Goal: Task Accomplishment & Management: Manage account settings

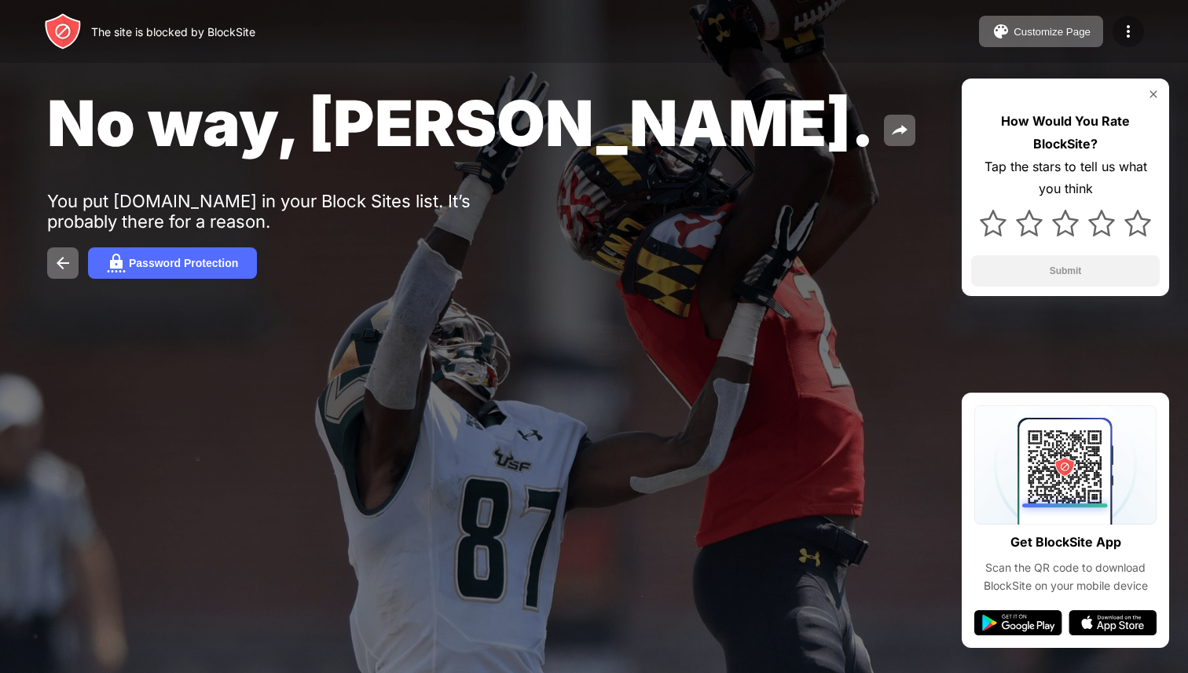
click at [1130, 34] on img at bounding box center [1128, 31] width 19 height 19
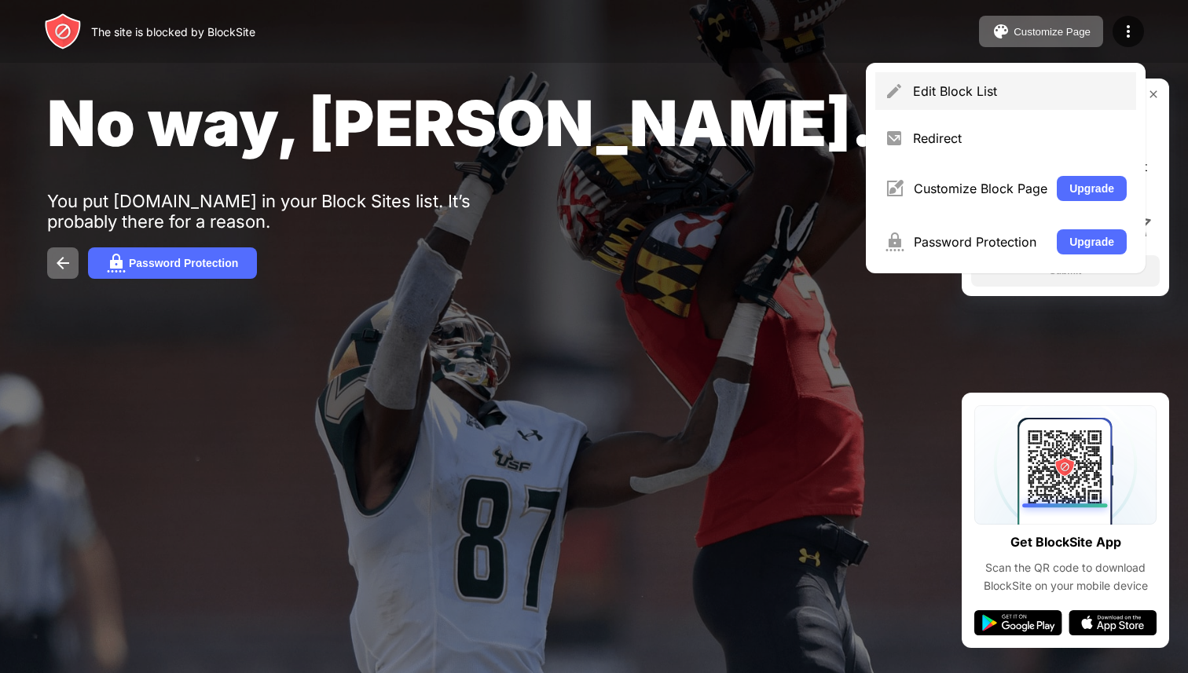
click at [1032, 75] on div "Edit Block List" at bounding box center [1005, 91] width 261 height 38
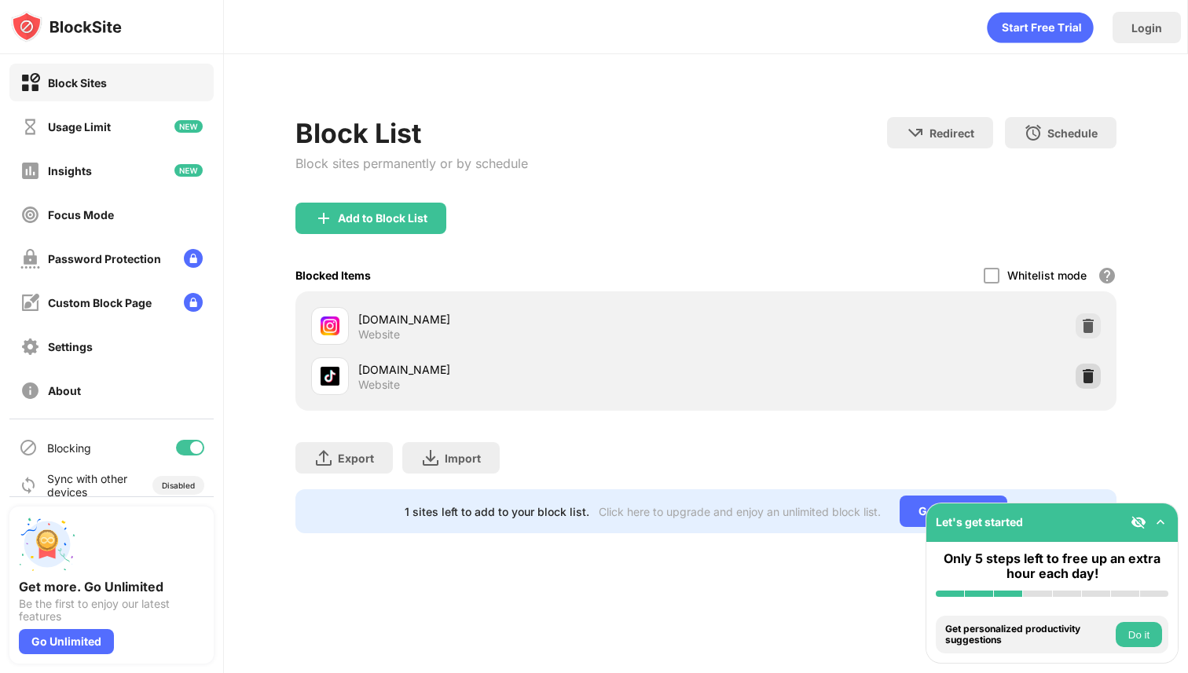
click at [1090, 379] on img at bounding box center [1088, 376] width 16 height 16
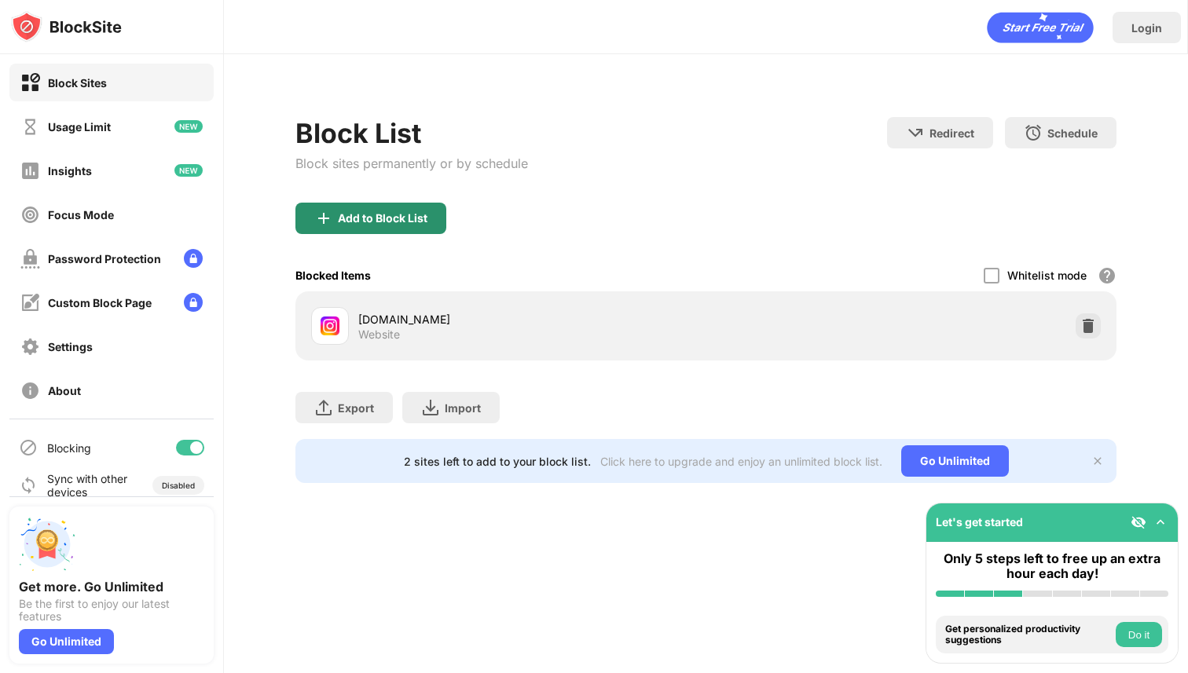
click at [410, 211] on div "Add to Block List" at bounding box center [370, 218] width 151 height 31
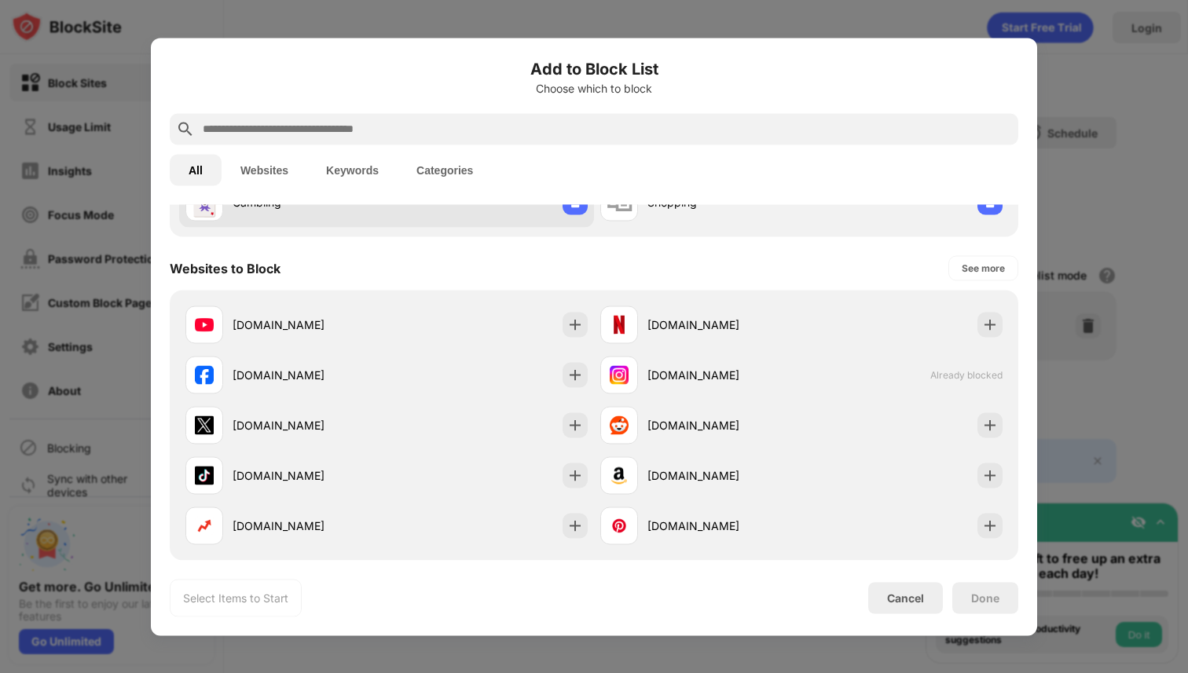
scroll to position [360, 0]
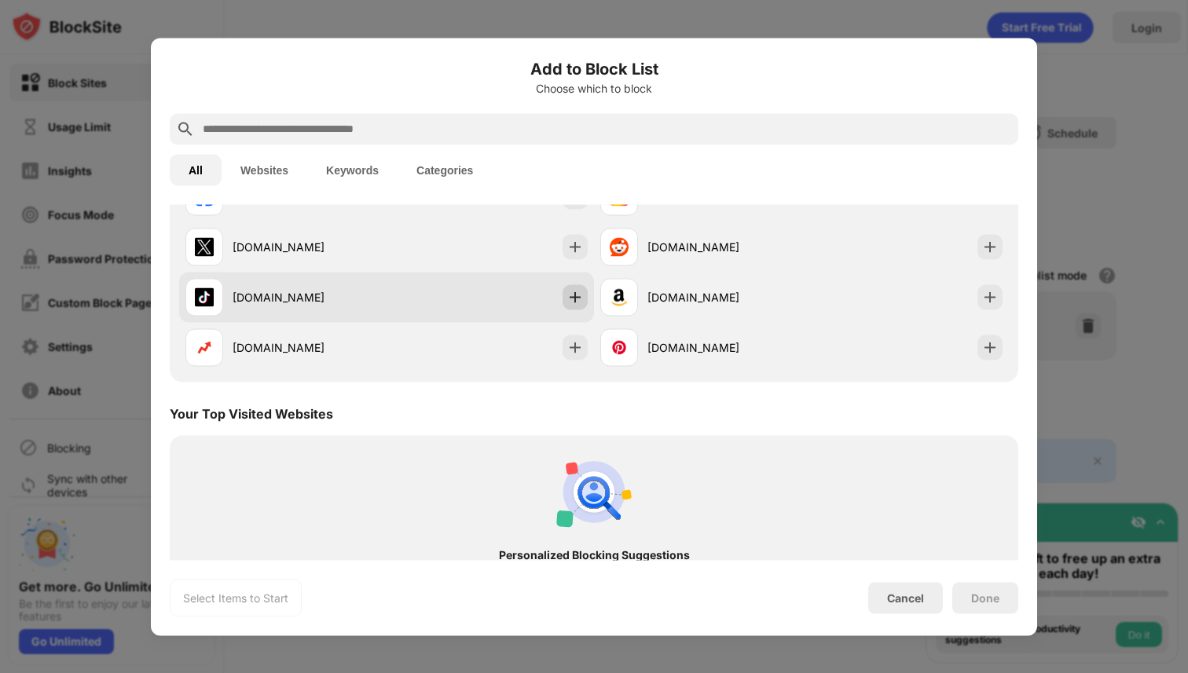
click at [576, 295] on img at bounding box center [575, 297] width 16 height 16
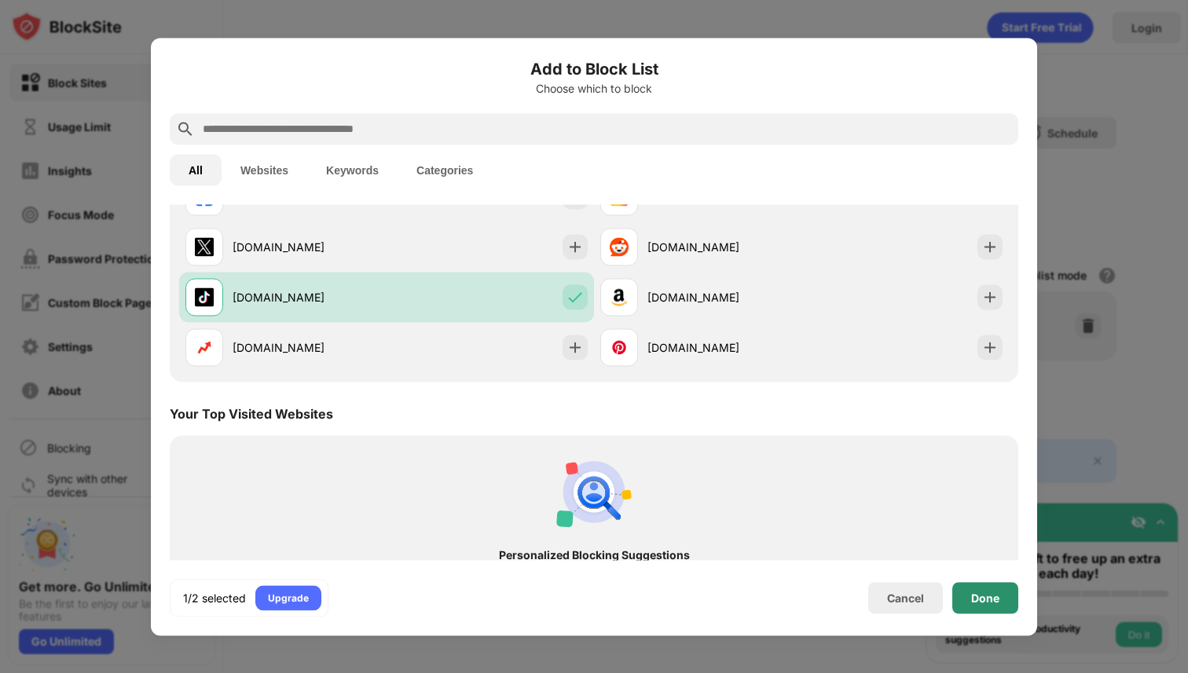
click at [1000, 590] on div "Done" at bounding box center [985, 597] width 66 height 31
